Goal: Information Seeking & Learning: Learn about a topic

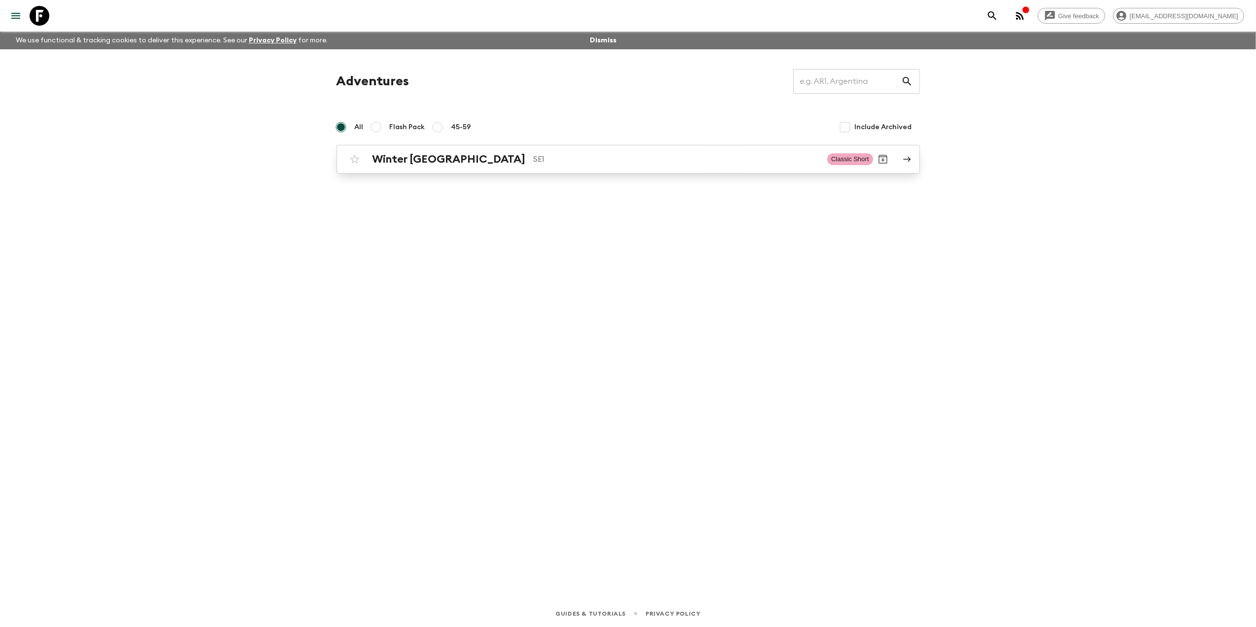
click at [420, 145] on link "Winter Sweden SE1 Classic Short" at bounding box center [627, 159] width 583 height 29
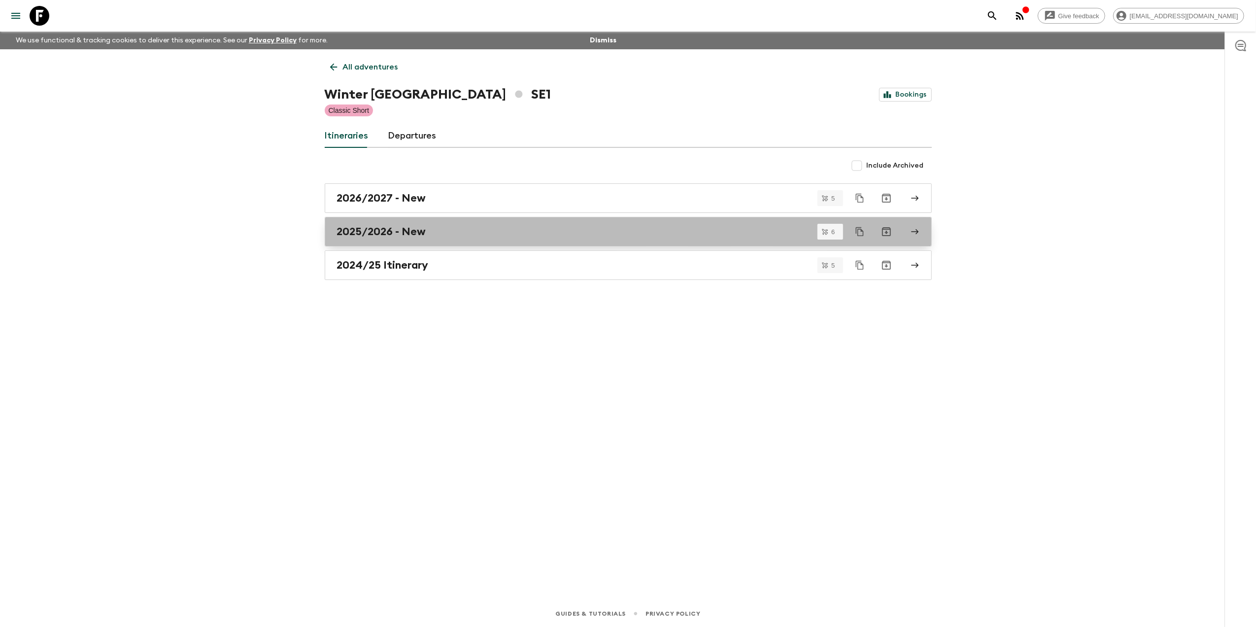
click at [446, 225] on div "2025/2026 - New" at bounding box center [618, 231] width 563 height 13
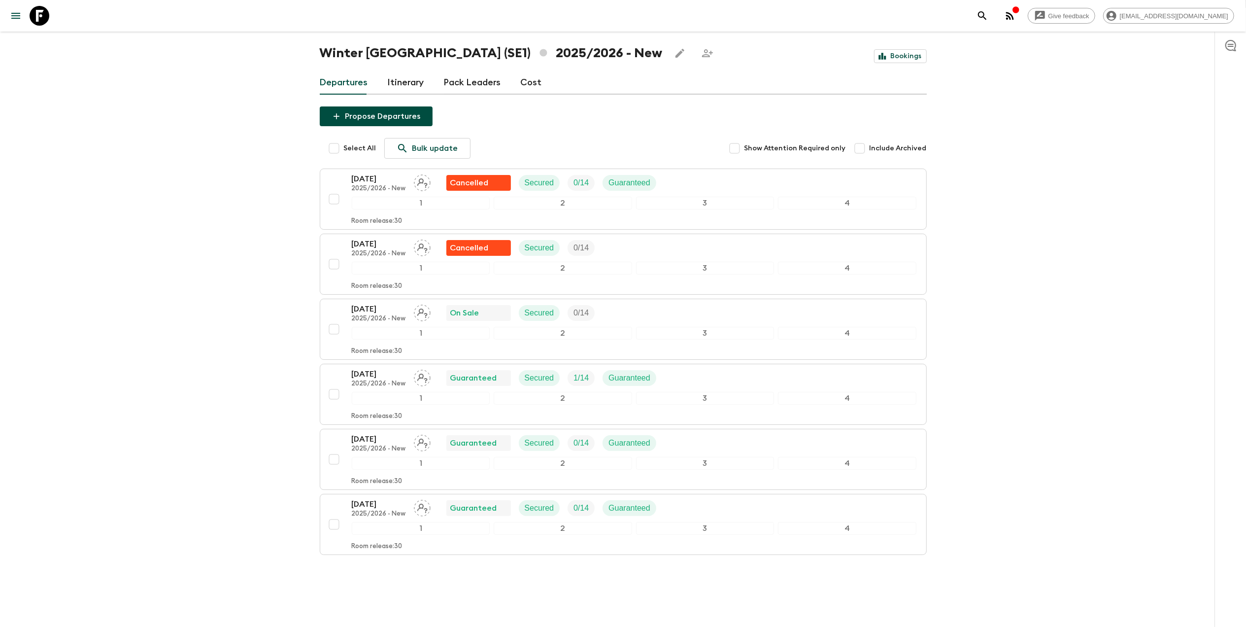
scroll to position [64, 0]
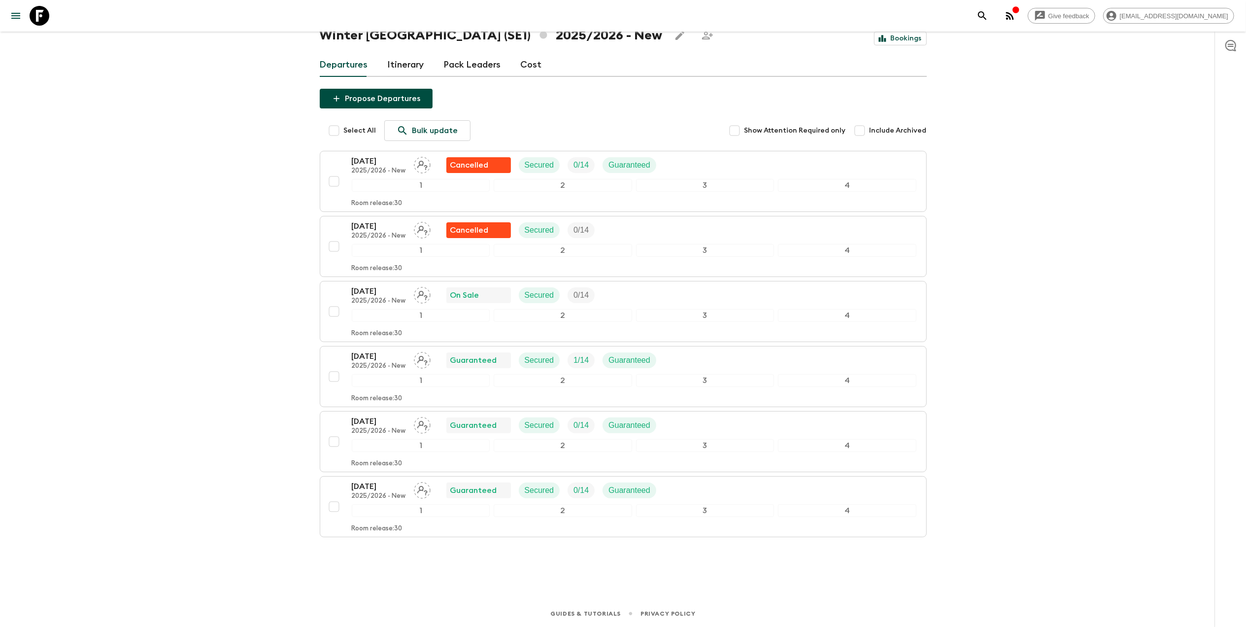
click at [177, 511] on div "Give feedback [EMAIL_ADDRESS][DOMAIN_NAME] We use functional & tracking cookies…" at bounding box center [623, 284] width 1246 height 686
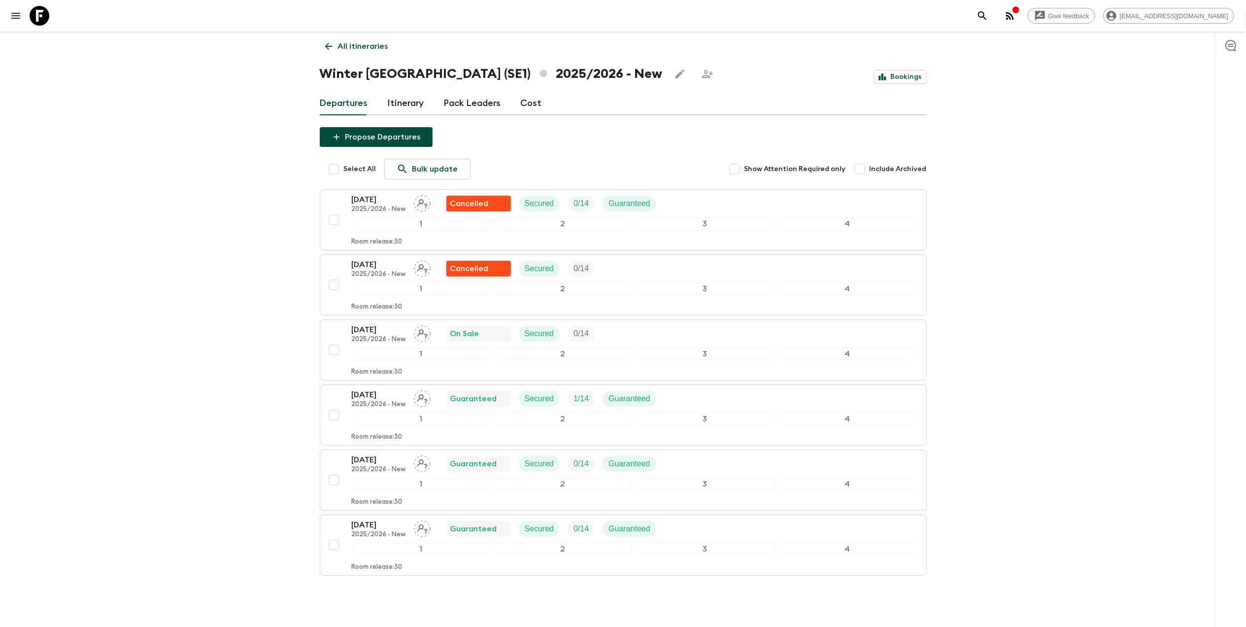
scroll to position [0, 0]
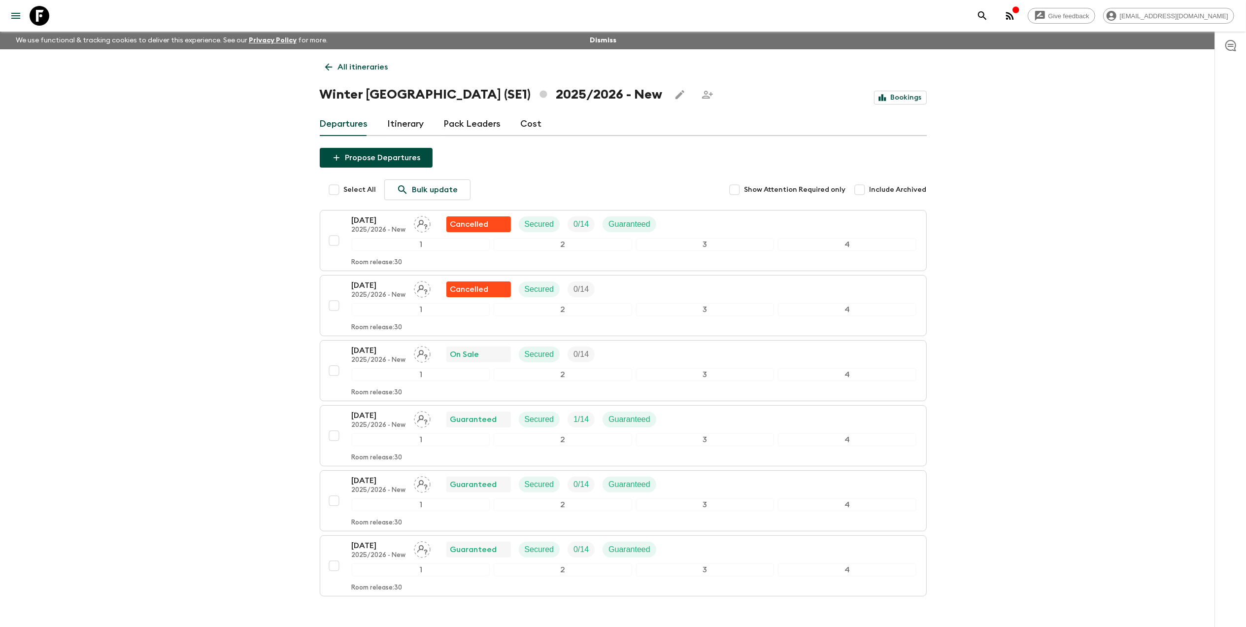
click at [458, 127] on link "Pack Leaders" at bounding box center [472, 124] width 57 height 24
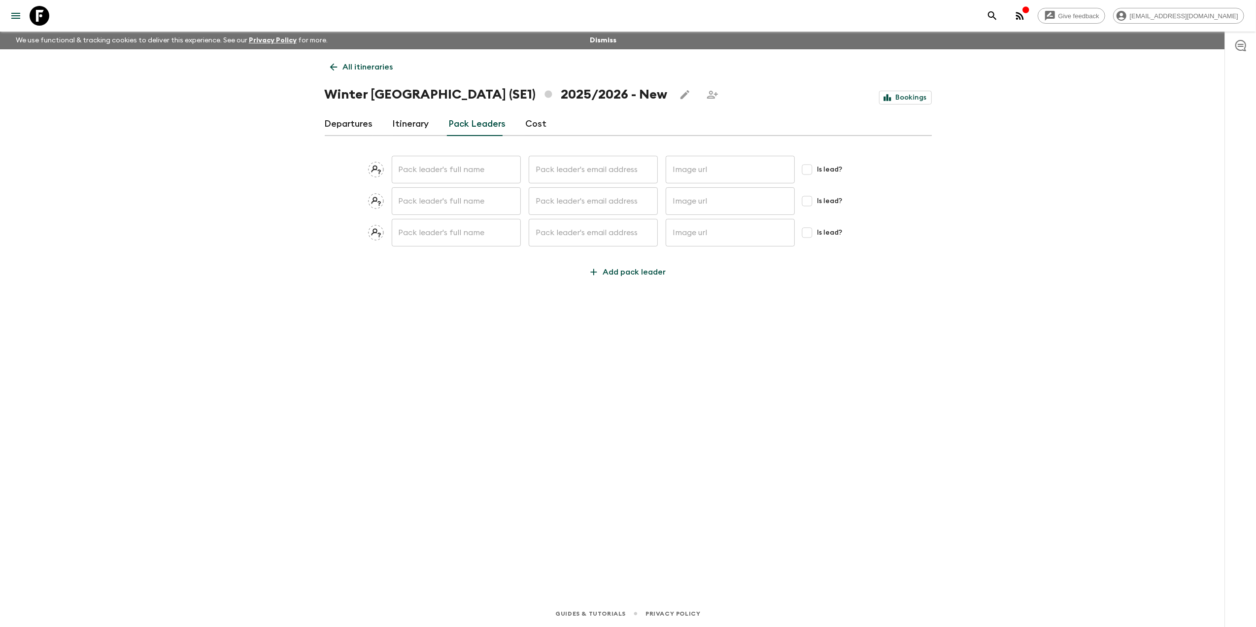
click at [529, 127] on link "Cost" at bounding box center [536, 124] width 21 height 24
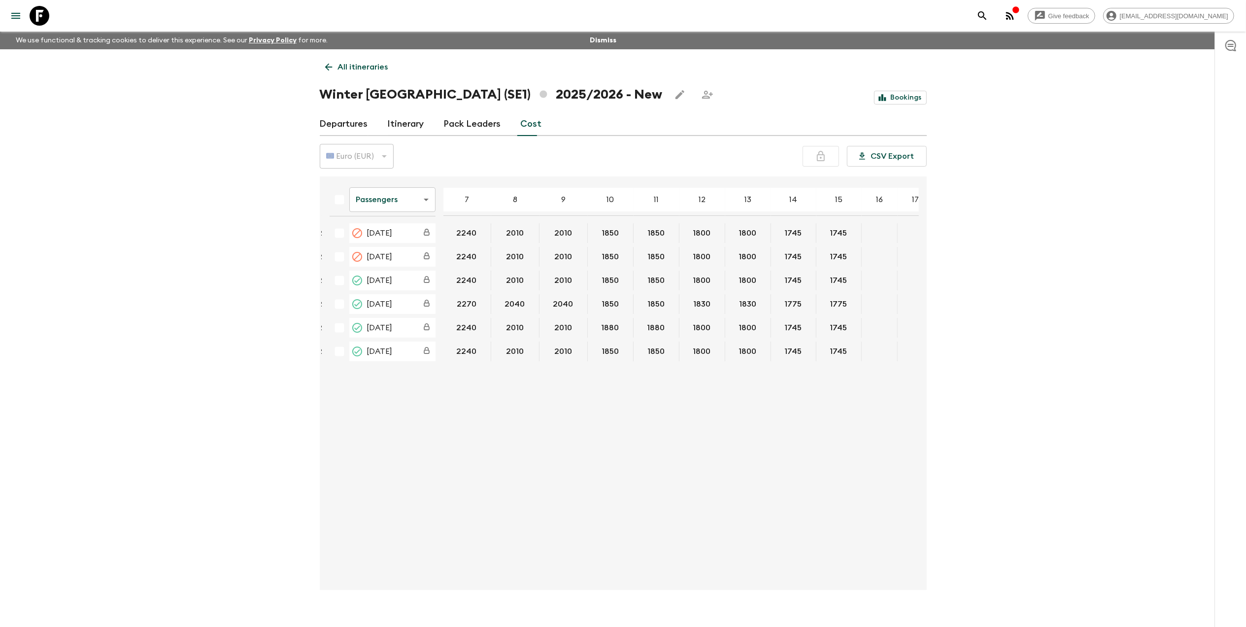
scroll to position [0, 161]
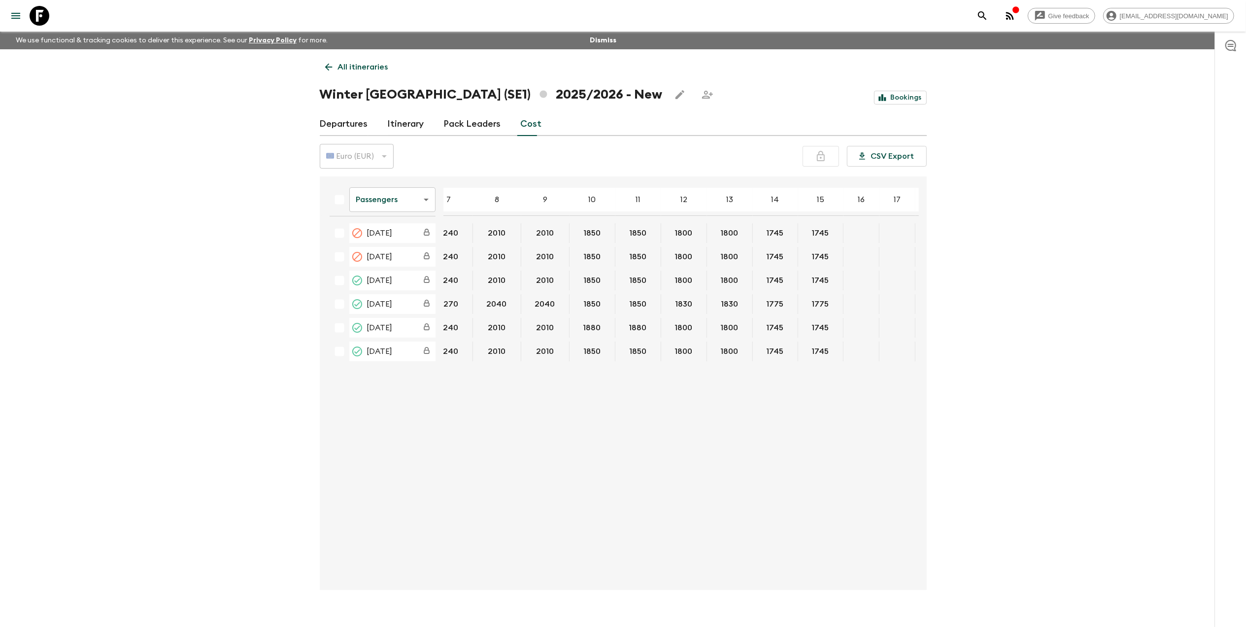
click at [378, 204] on body "Give feedback [EMAIL_ADDRESS][DOMAIN_NAME] We use functional & tracking cookies…" at bounding box center [623, 322] width 1246 height 644
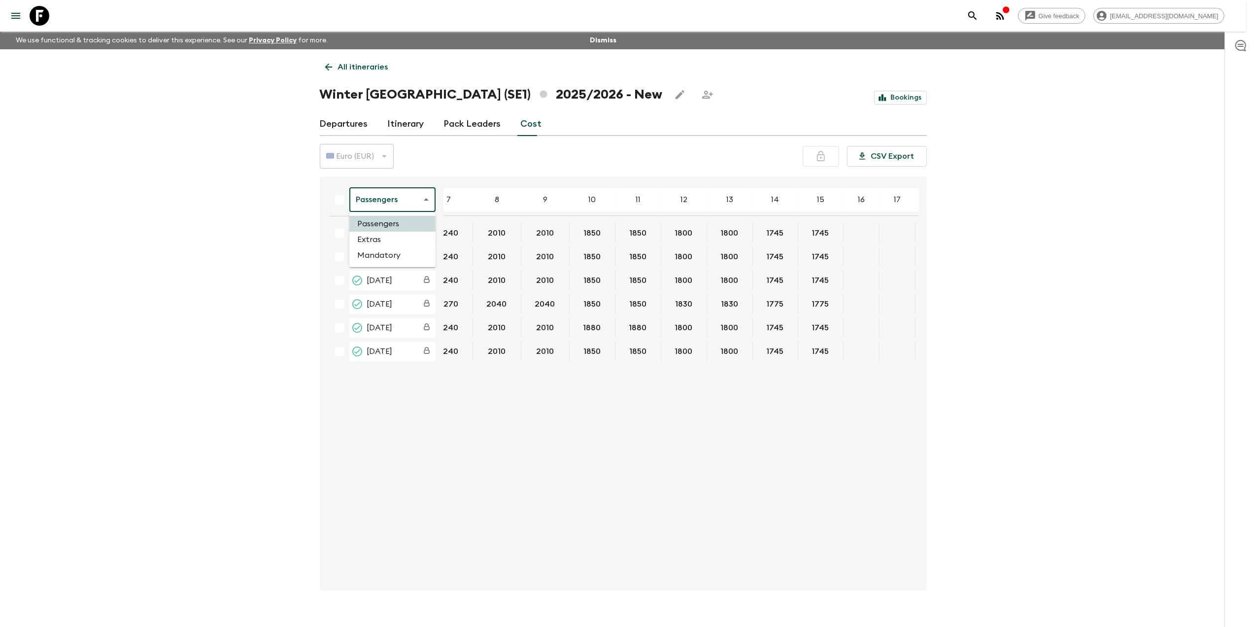
click at [377, 235] on li "Extras" at bounding box center [392, 239] width 86 height 16
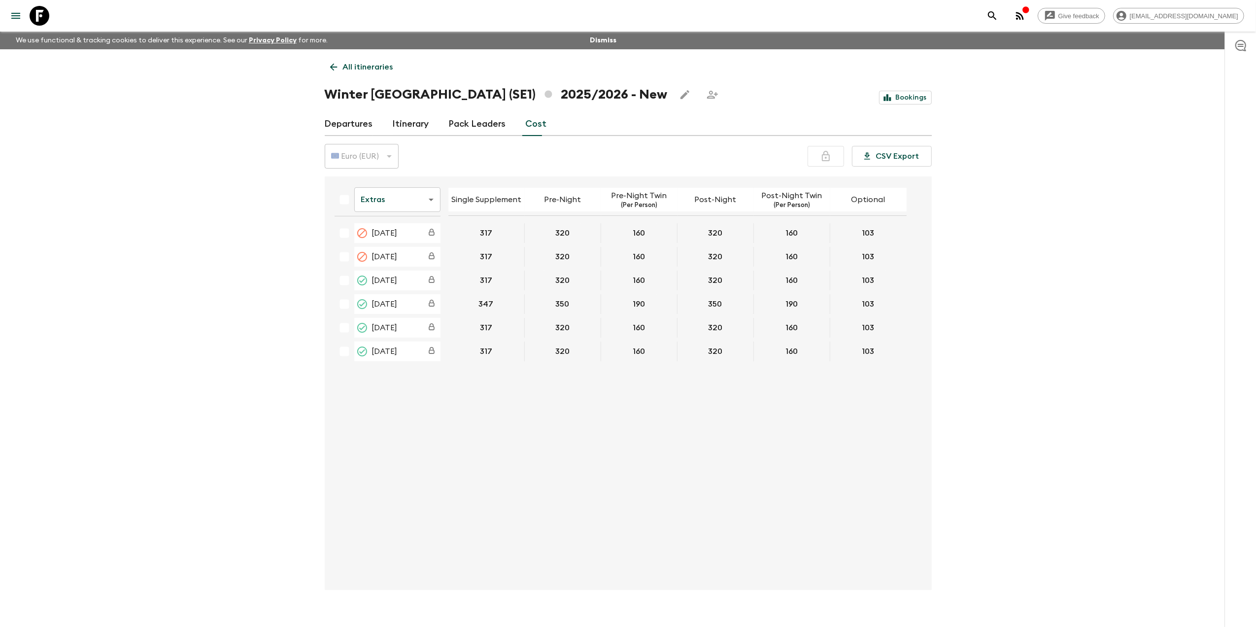
click at [383, 202] on body "Give feedback [EMAIL_ADDRESS][DOMAIN_NAME] We use functional & tracking cookies…" at bounding box center [628, 322] width 1256 height 644
click at [381, 257] on li "Mandatory" at bounding box center [392, 255] width 86 height 16
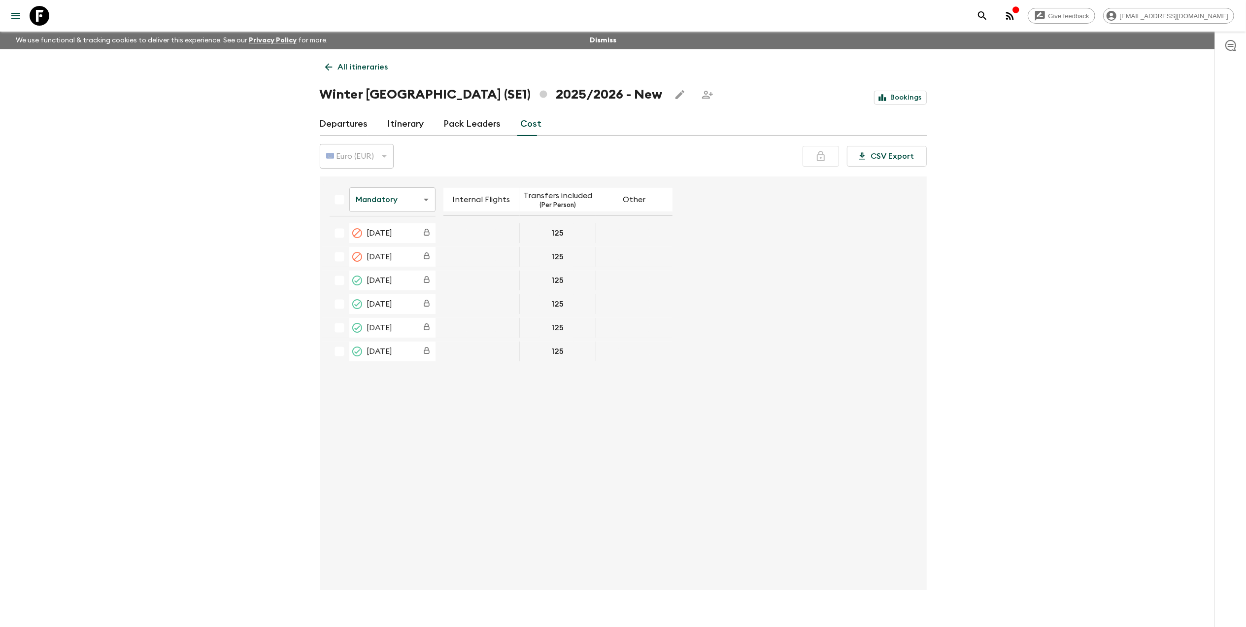
click at [367, 194] on body "Give feedback [EMAIL_ADDRESS][DOMAIN_NAME] We use functional & tracking cookies…" at bounding box center [623, 322] width 1246 height 644
click at [375, 221] on li "Passengers" at bounding box center [392, 224] width 86 height 16
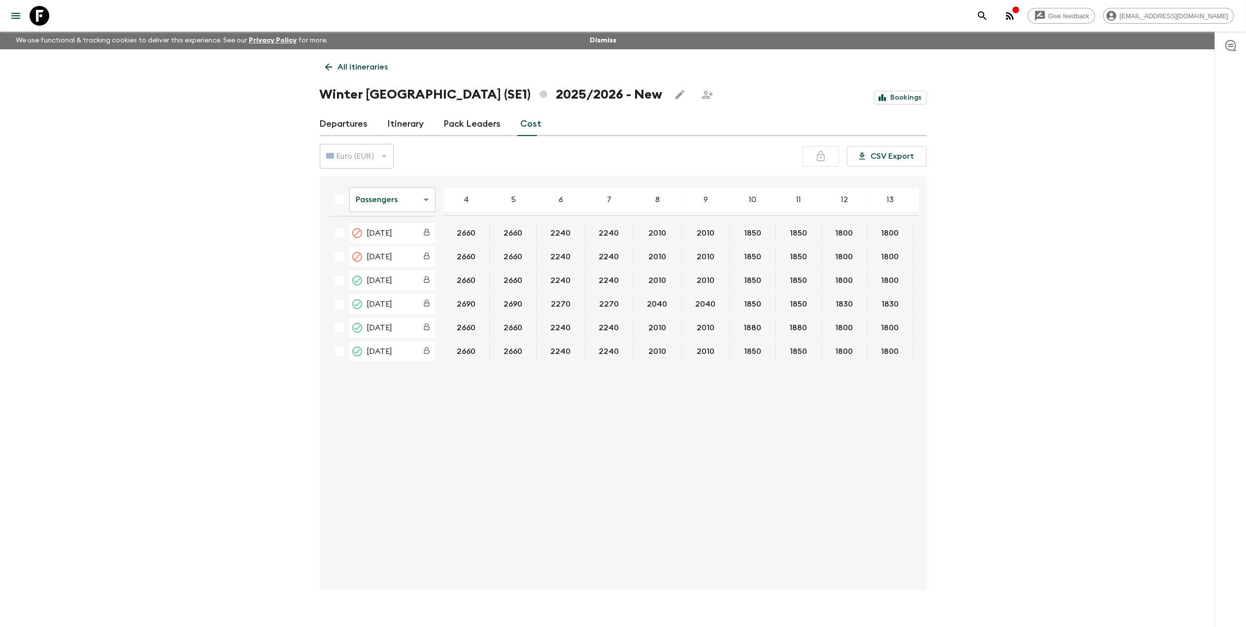
drag, startPoint x: 751, startPoint y: 582, endPoint x: 806, endPoint y: 582, distance: 55.2
click at [806, 582] on div "Passengers passengersCost ​ 4 5 6 7 8 9 10 11 12 13 14 15 16 17 18 [DATE] 2660 …" at bounding box center [623, 382] width 607 height 413
drag, startPoint x: 761, startPoint y: 581, endPoint x: 818, endPoint y: 576, distance: 57.3
click at [827, 576] on div "Passengers passengersCost ​ 4 5 6 7 8 9 10 11 12 13 14 15 16 17 18 [DATE] 2660 …" at bounding box center [620, 382] width 597 height 397
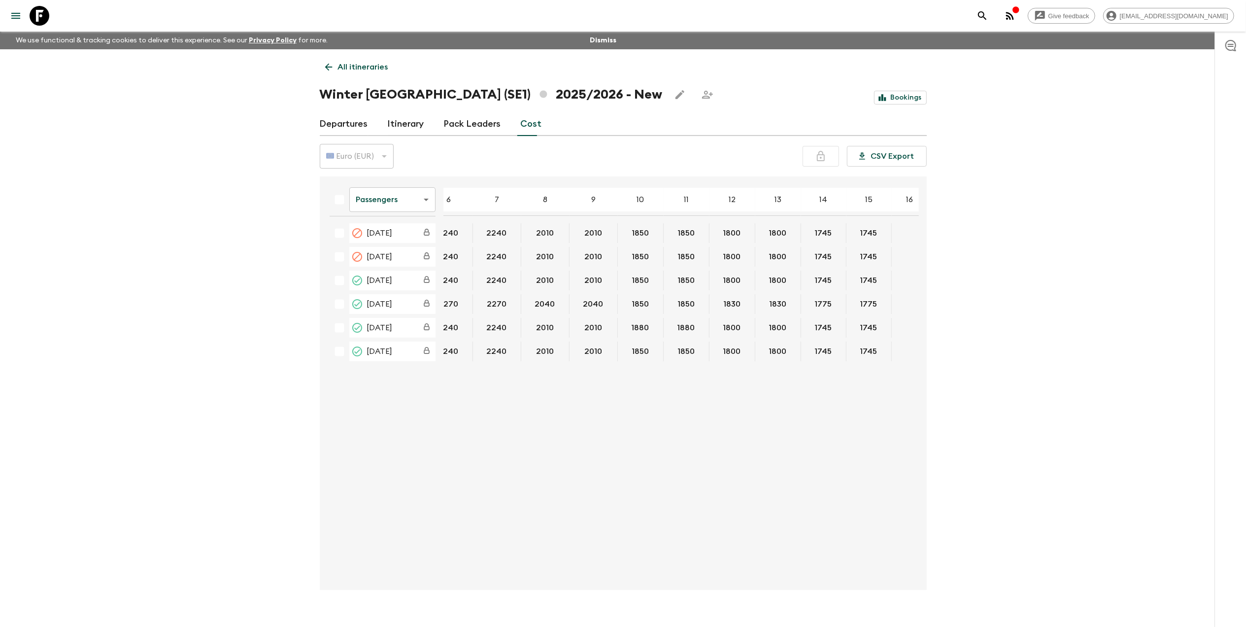
scroll to position [0, 132]
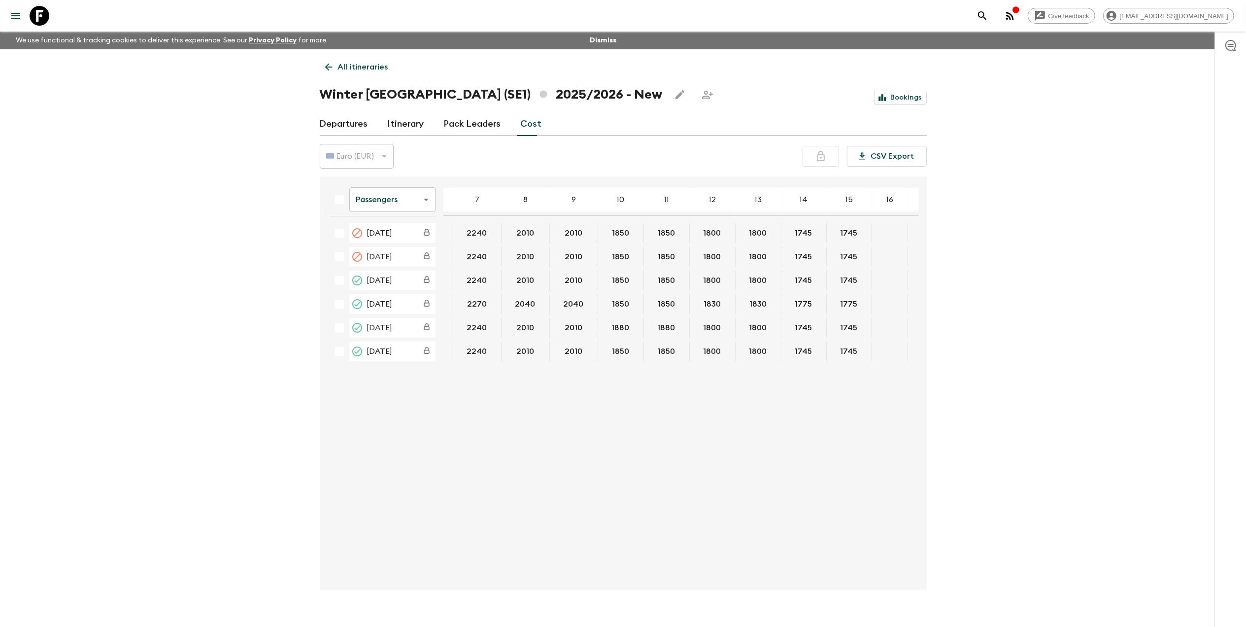
click at [118, 309] on div "Give feedback [EMAIL_ADDRESS][DOMAIN_NAME] We use functional & tracking cookies…" at bounding box center [623, 322] width 1246 height 644
